Goal: Find specific page/section: Find specific page/section

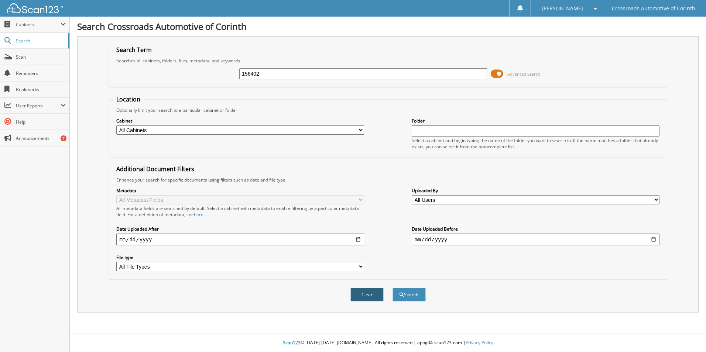
type input "156402"
drag, startPoint x: 381, startPoint y: 293, endPoint x: 397, endPoint y: 296, distance: 16.6
click at [397, 296] on div "Clear Search" at bounding box center [388, 295] width 559 height 30
click at [397, 296] on button "Search" at bounding box center [409, 295] width 33 height 14
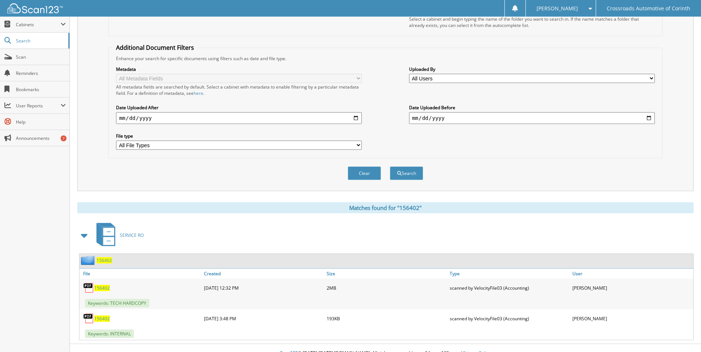
scroll to position [132, 0]
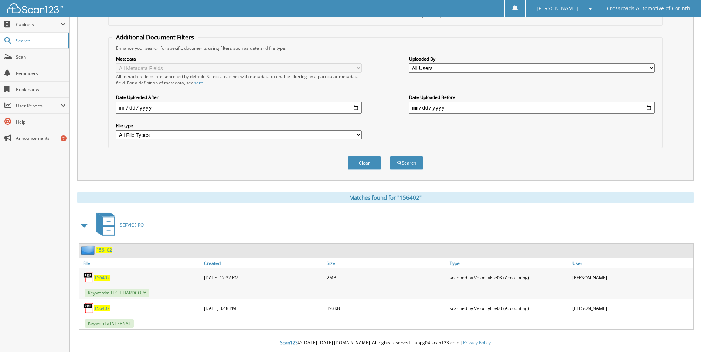
click at [106, 277] on span "156402" at bounding box center [102, 278] width 16 height 6
